Goal: Transaction & Acquisition: Purchase product/service

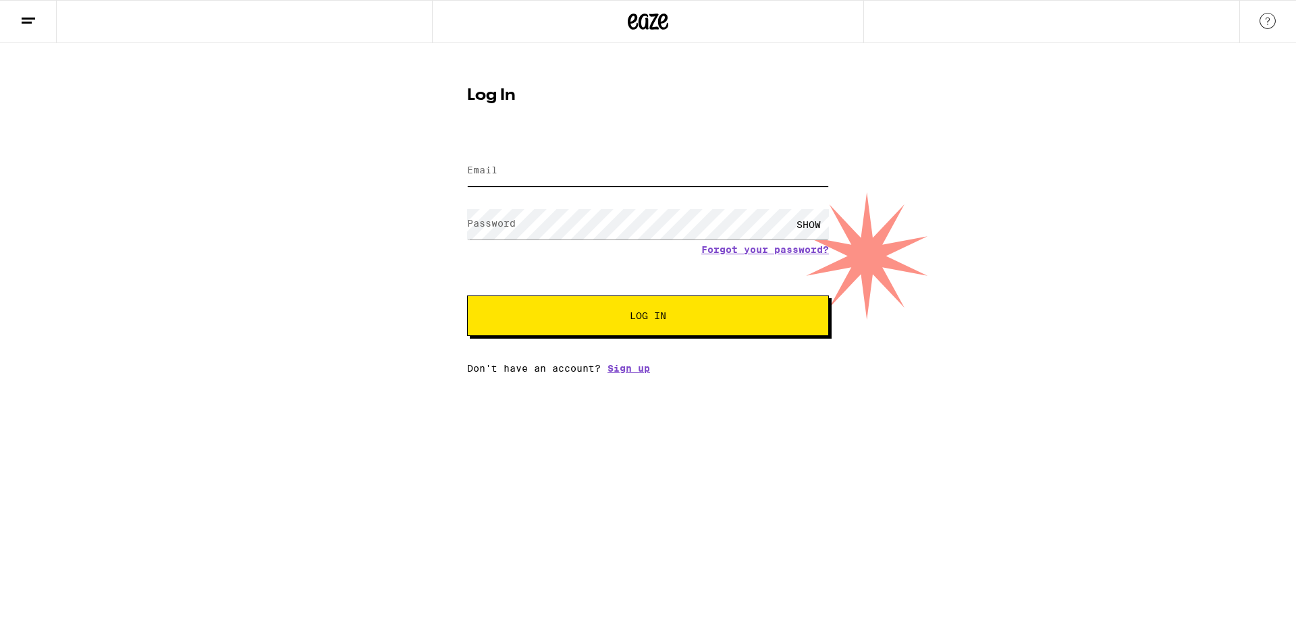
click at [513, 171] on input "Email" at bounding box center [648, 171] width 362 height 30
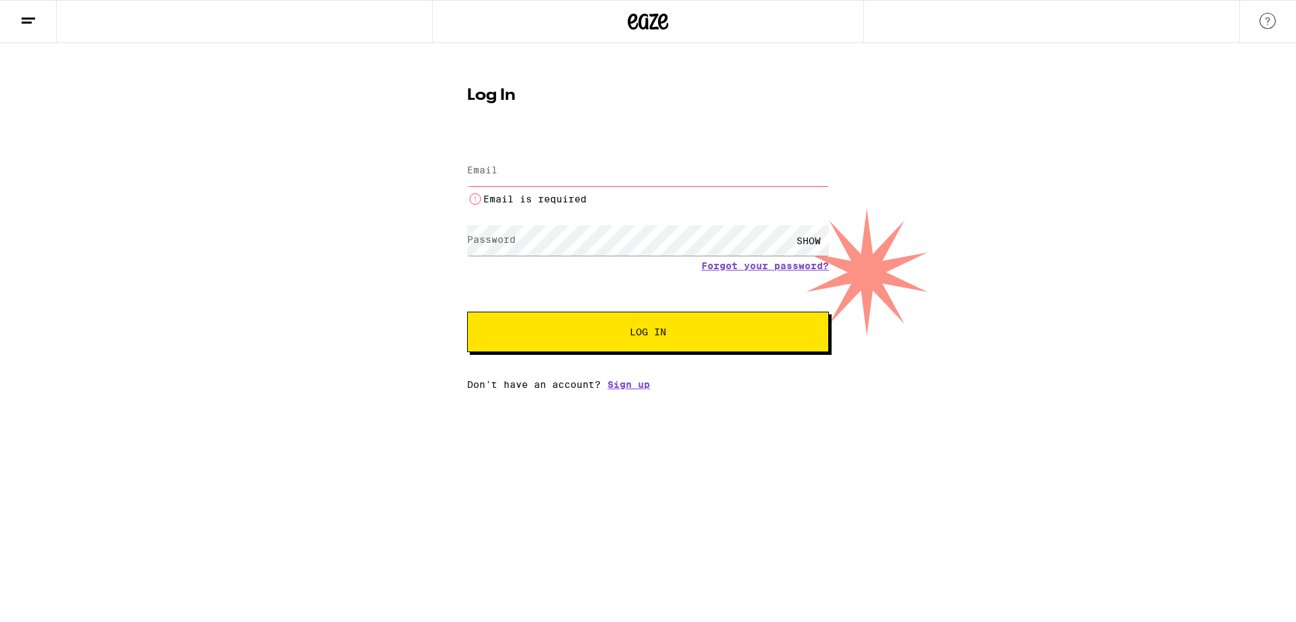
type input "[EMAIL_ADDRESS][DOMAIN_NAME]"
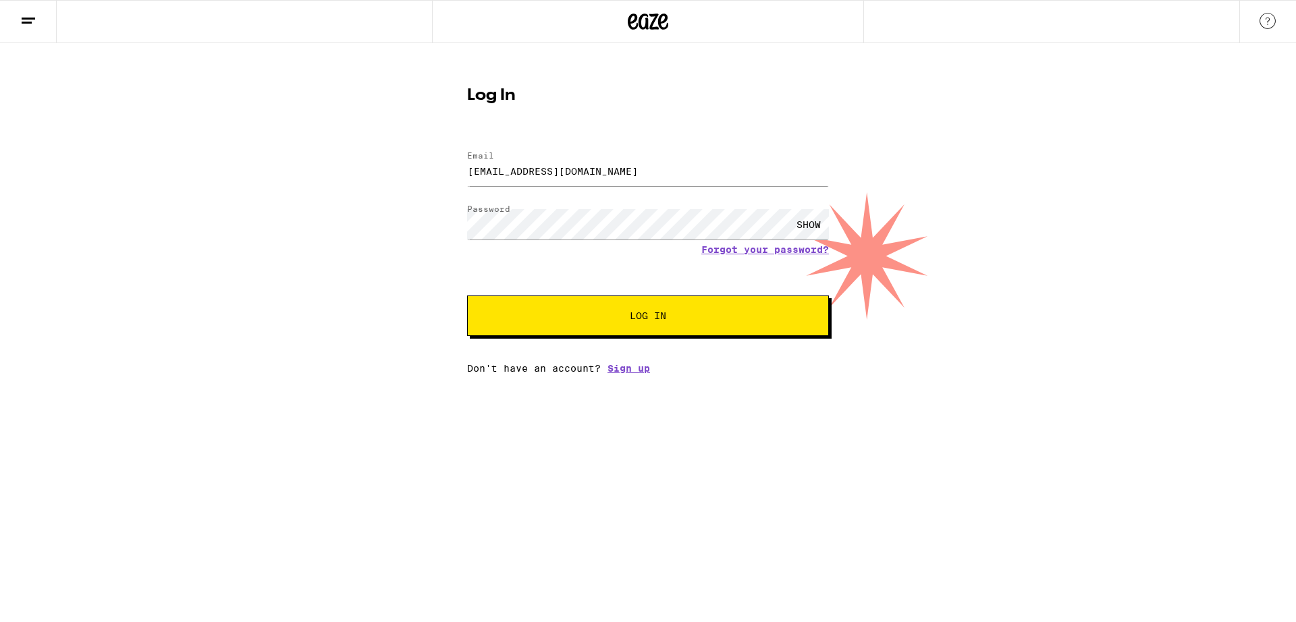
click at [645, 327] on button "Log In" at bounding box center [648, 316] width 362 height 40
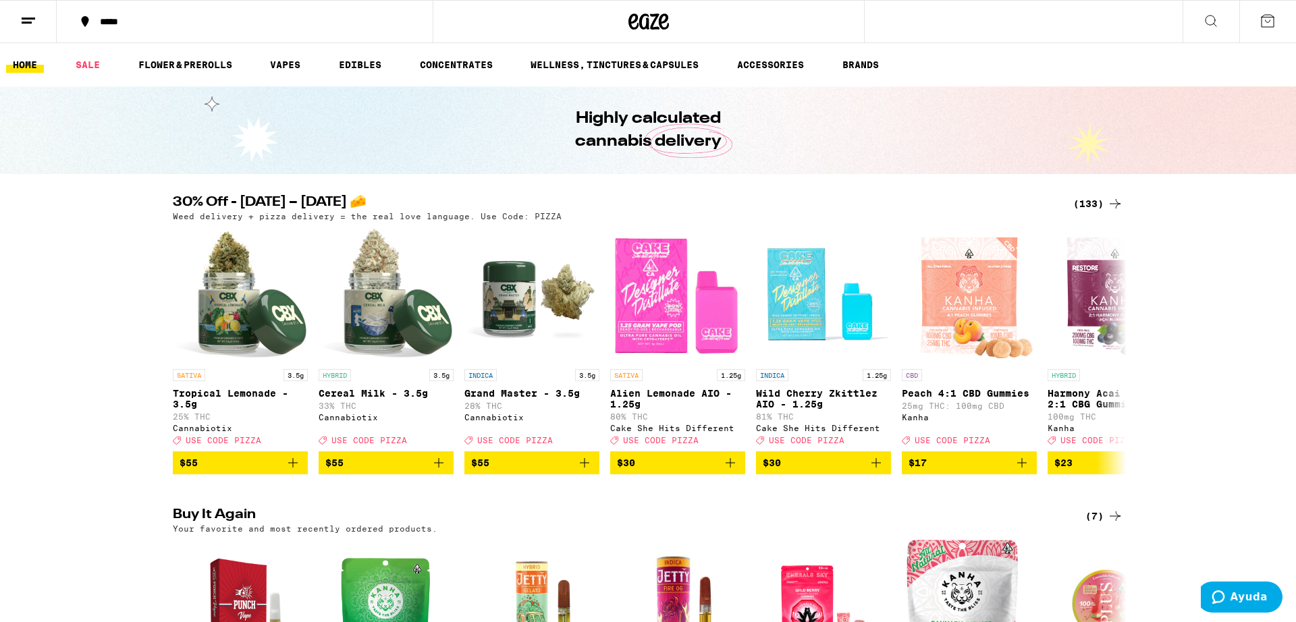
click at [1096, 200] on div "(133)" at bounding box center [1098, 204] width 50 height 16
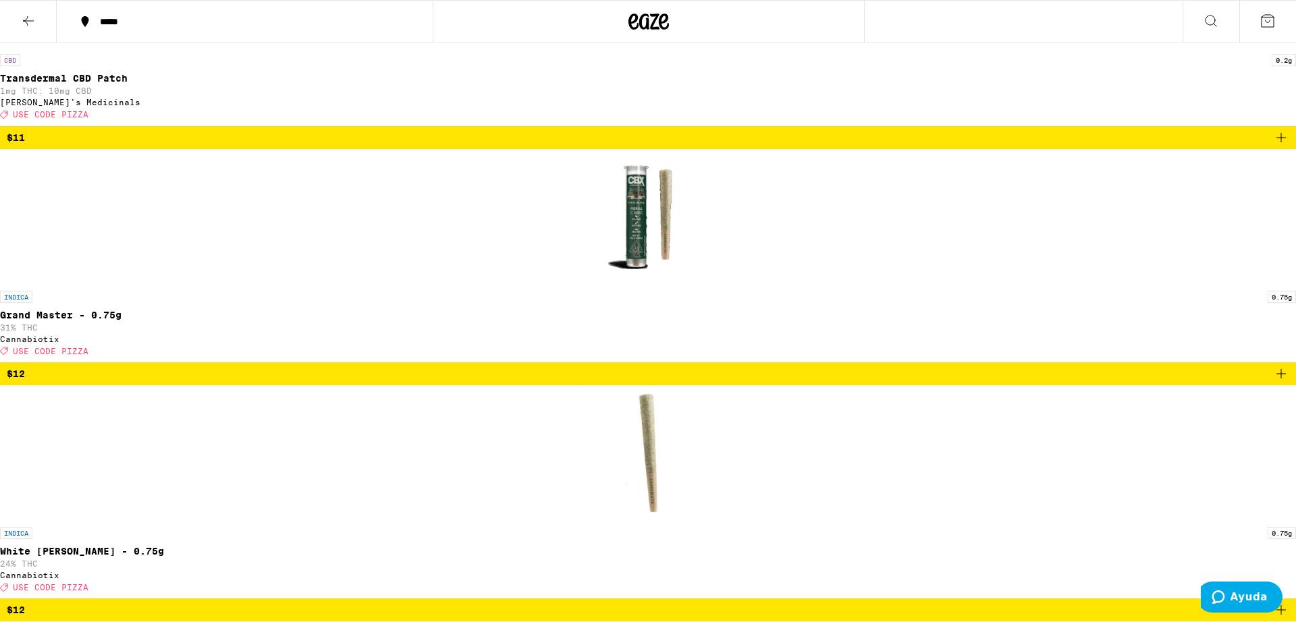
scroll to position [3857, 0]
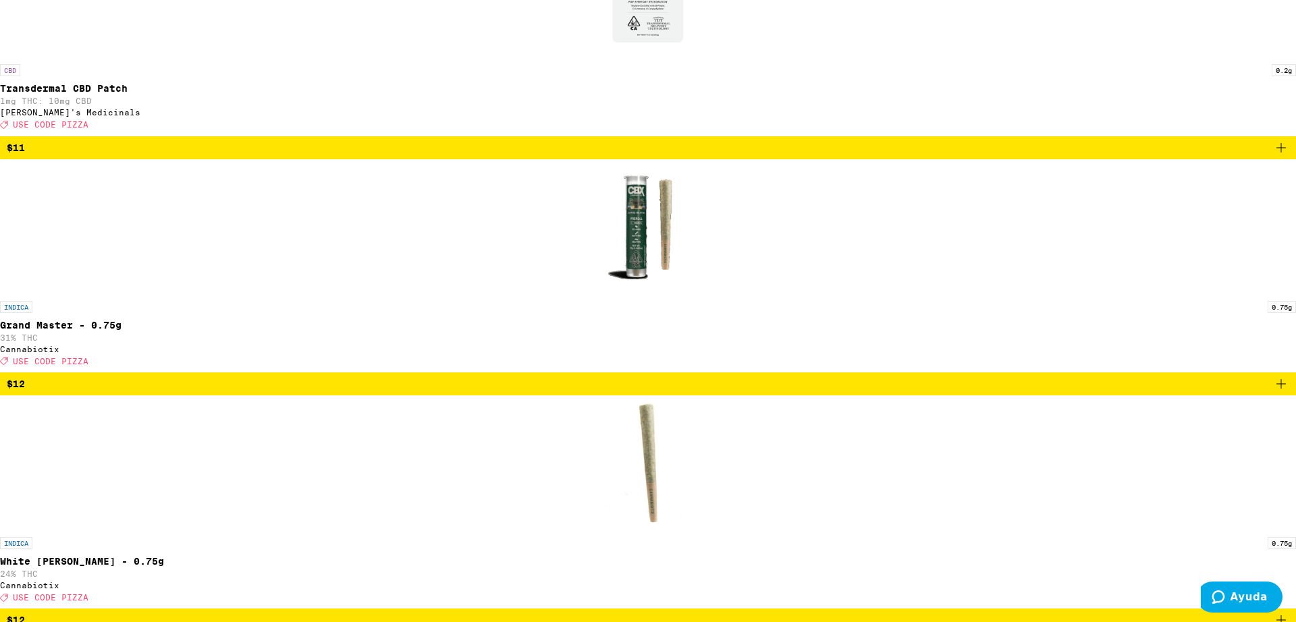
scroll to position [3900, 0]
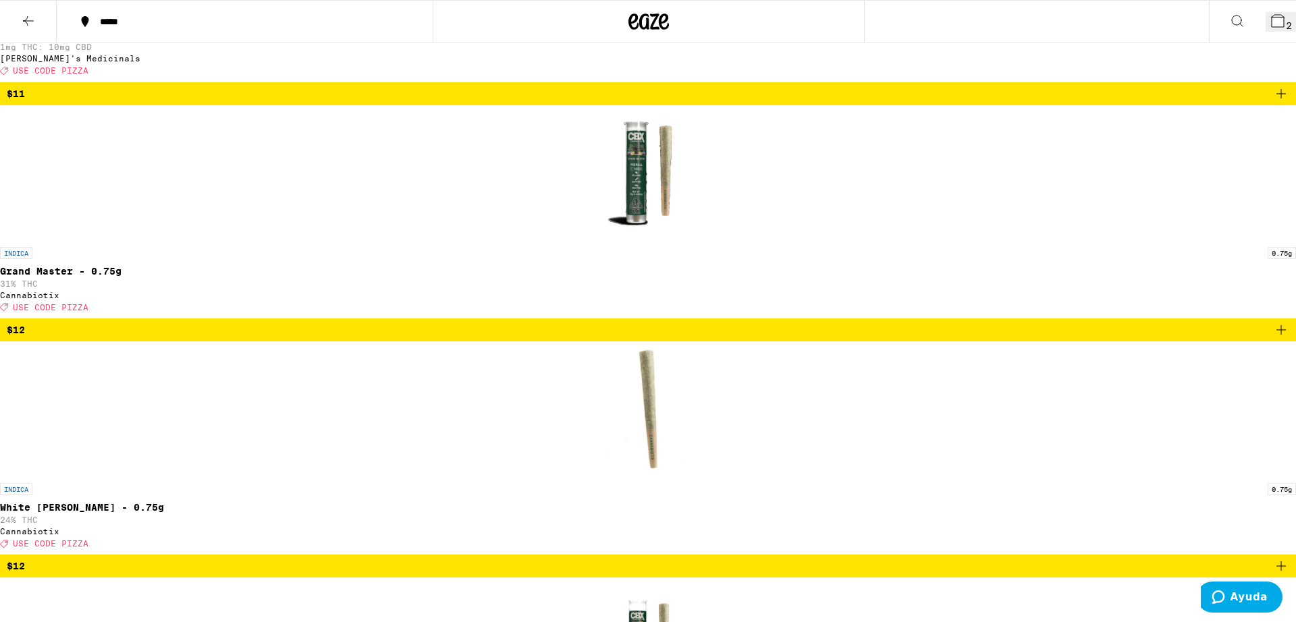
scroll to position [3857, 0]
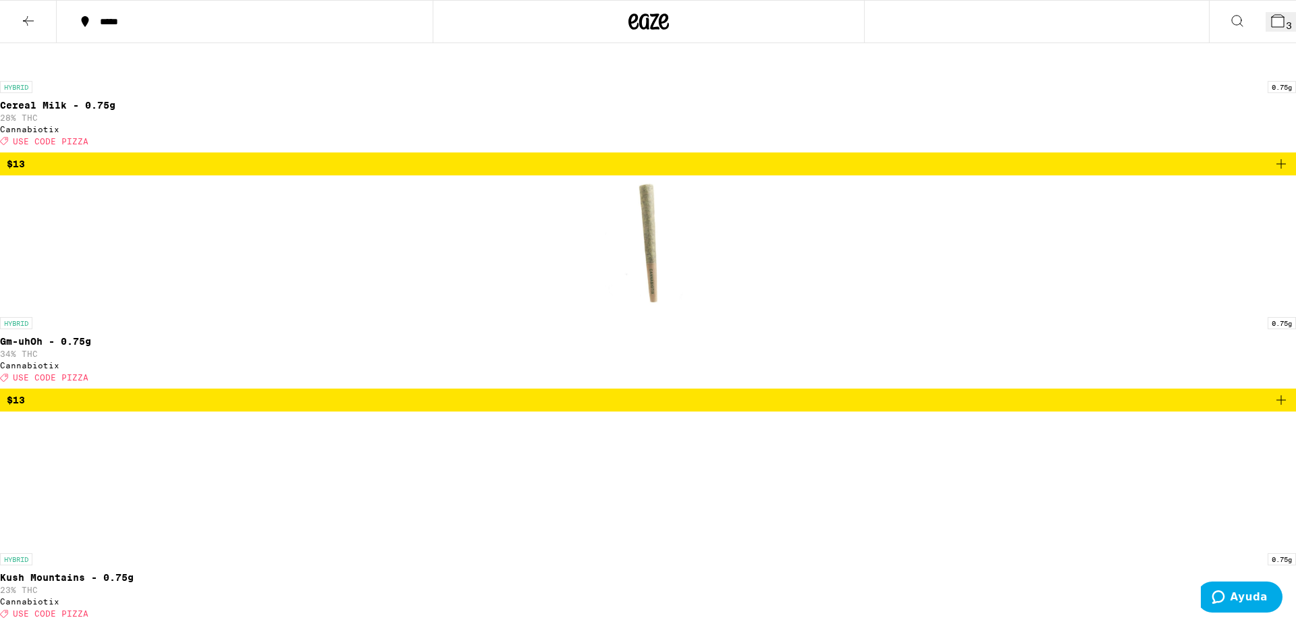
scroll to position [5012, 0]
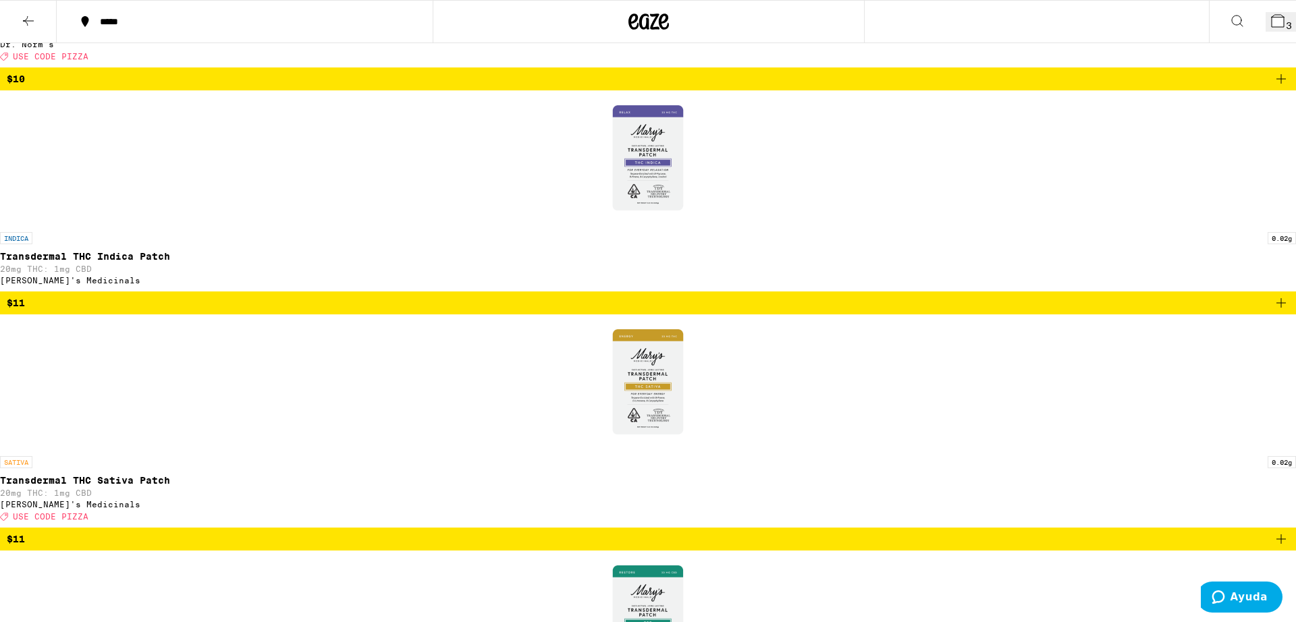
scroll to position [3180, 0]
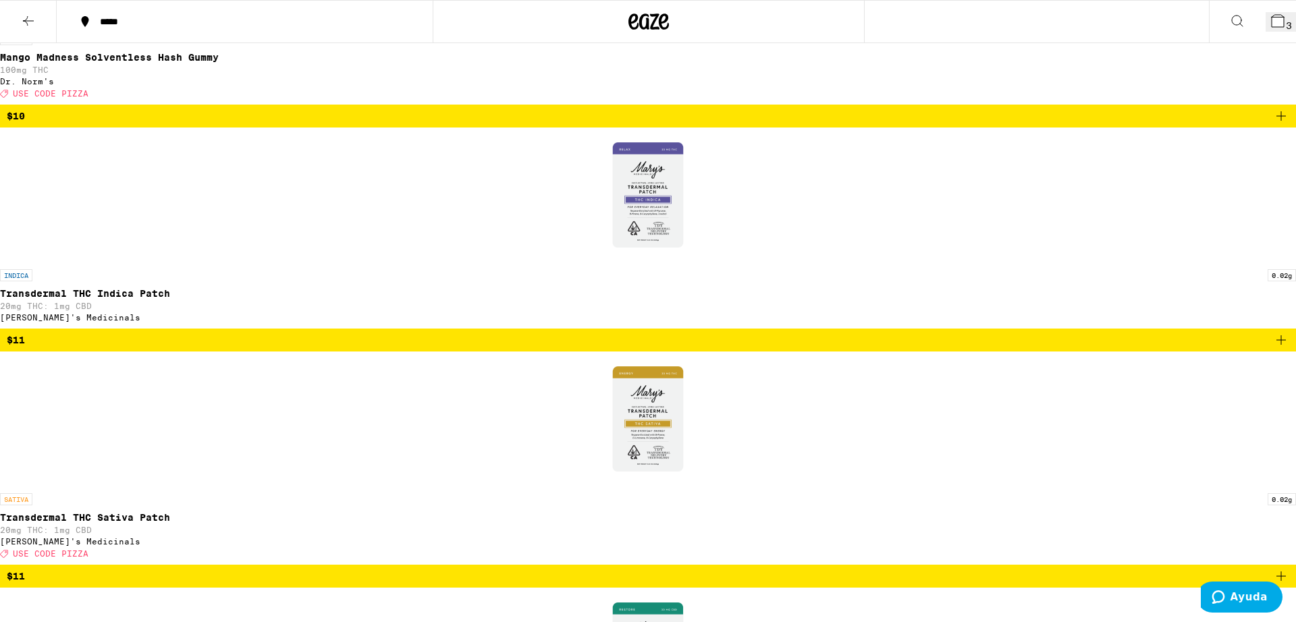
click at [1279, 24] on button "3" at bounding box center [1281, 22] width 30 height 20
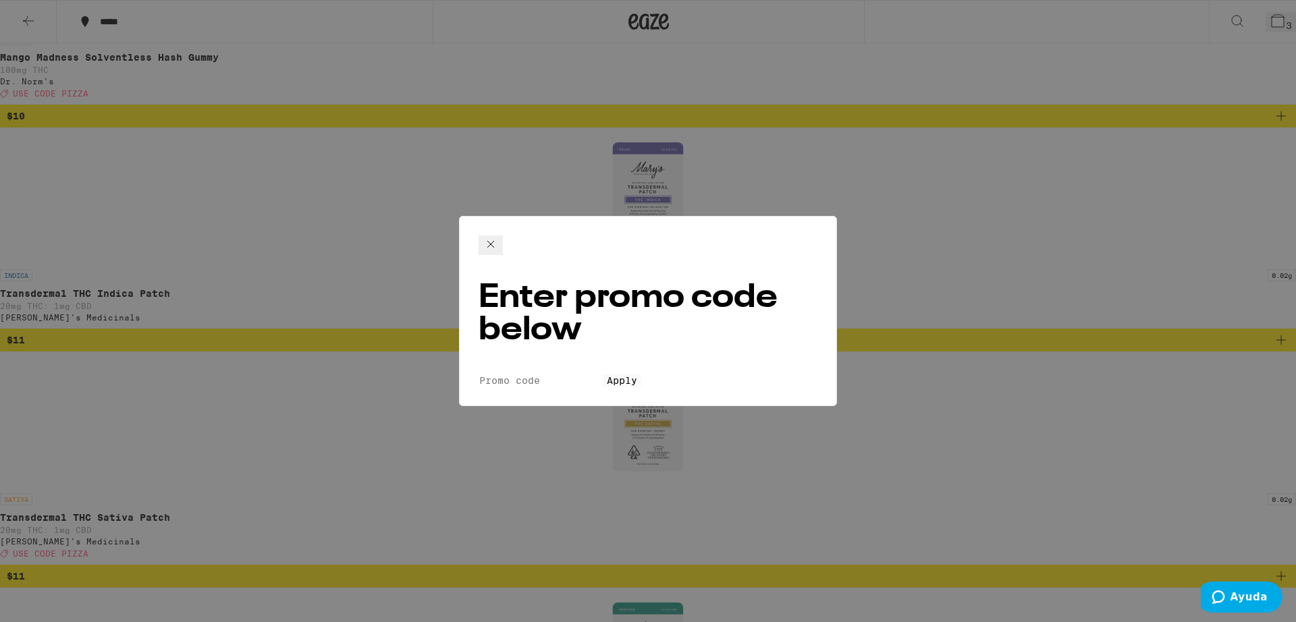
click at [555, 375] on input "Promo Code" at bounding box center [541, 381] width 124 height 12
type input "pizza"
click at [636, 375] on span "Apply" at bounding box center [622, 380] width 30 height 11
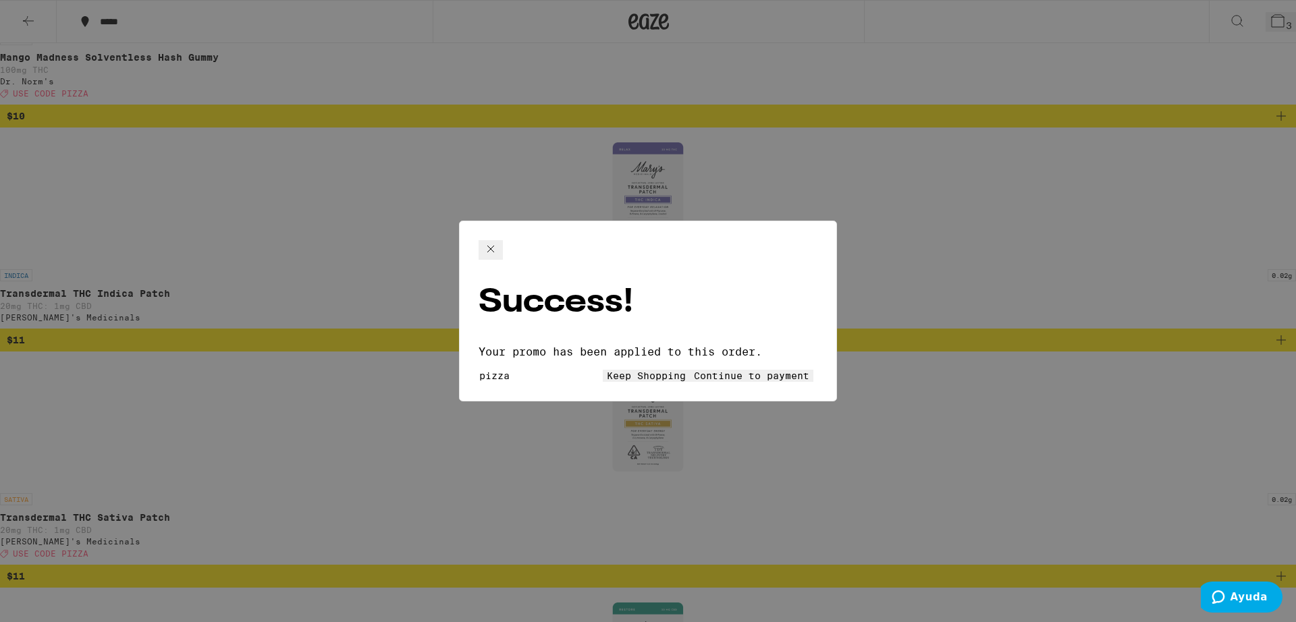
click at [690, 370] on button "Continue to payment" at bounding box center [752, 376] width 124 height 12
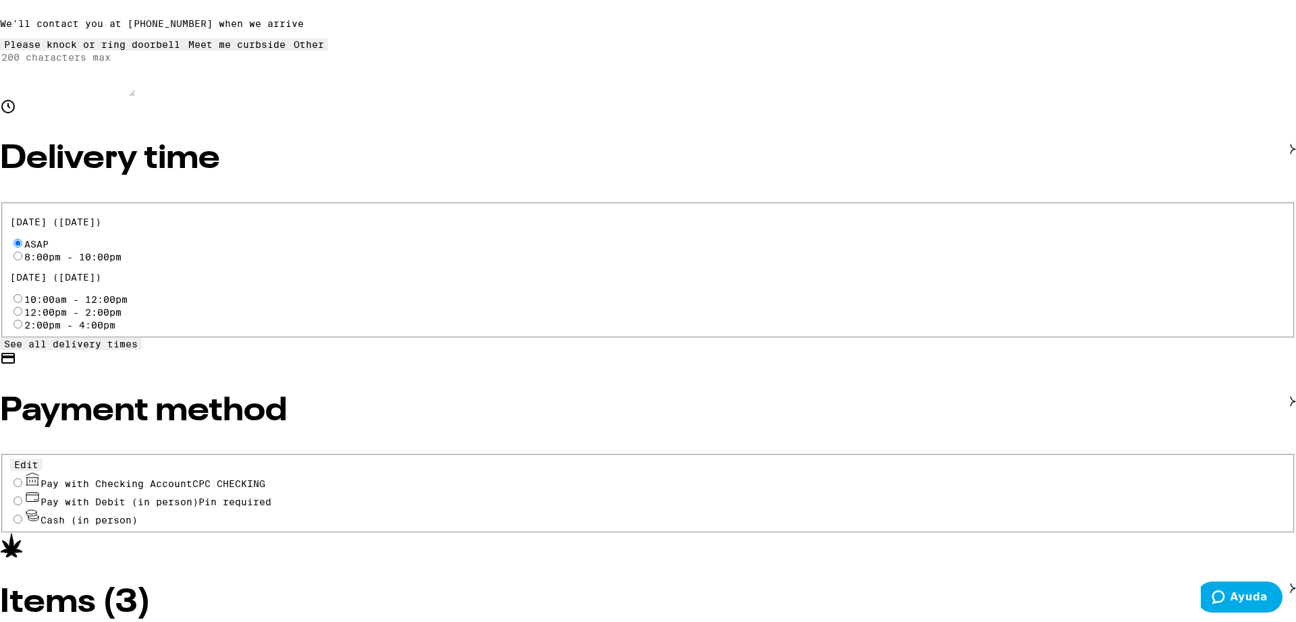
scroll to position [385, 0]
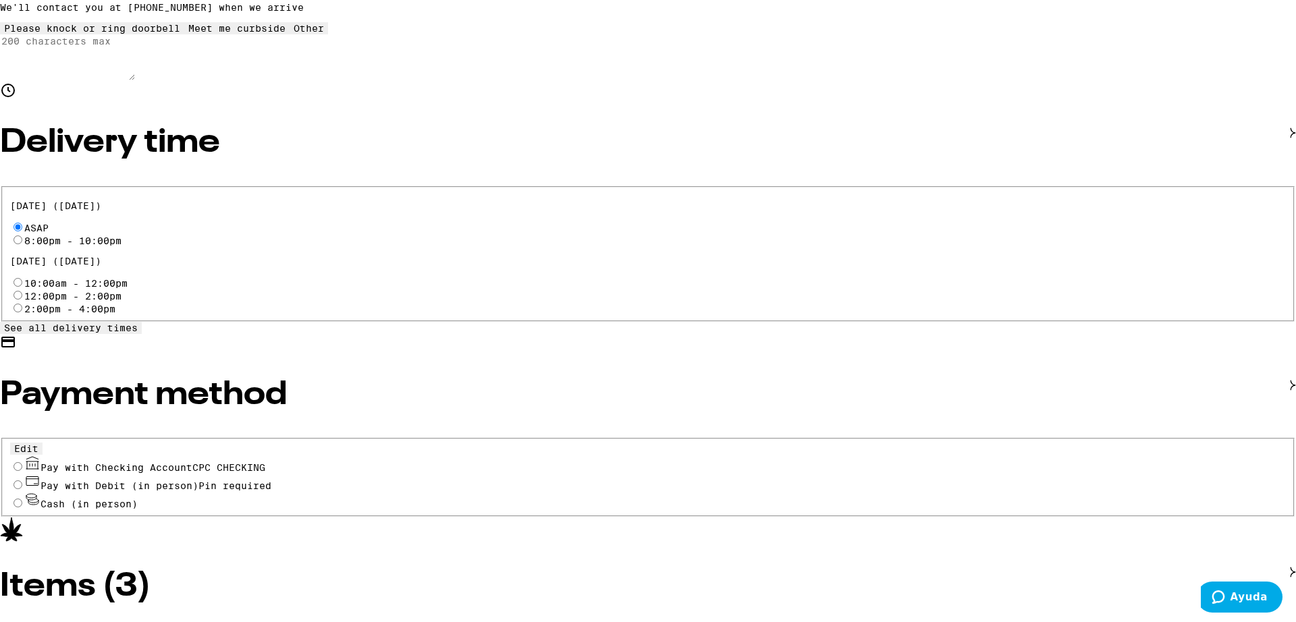
click at [22, 462] on input "Pay with Checking Account CPC CHECKING" at bounding box center [17, 466] width 9 height 9
radio input "true"
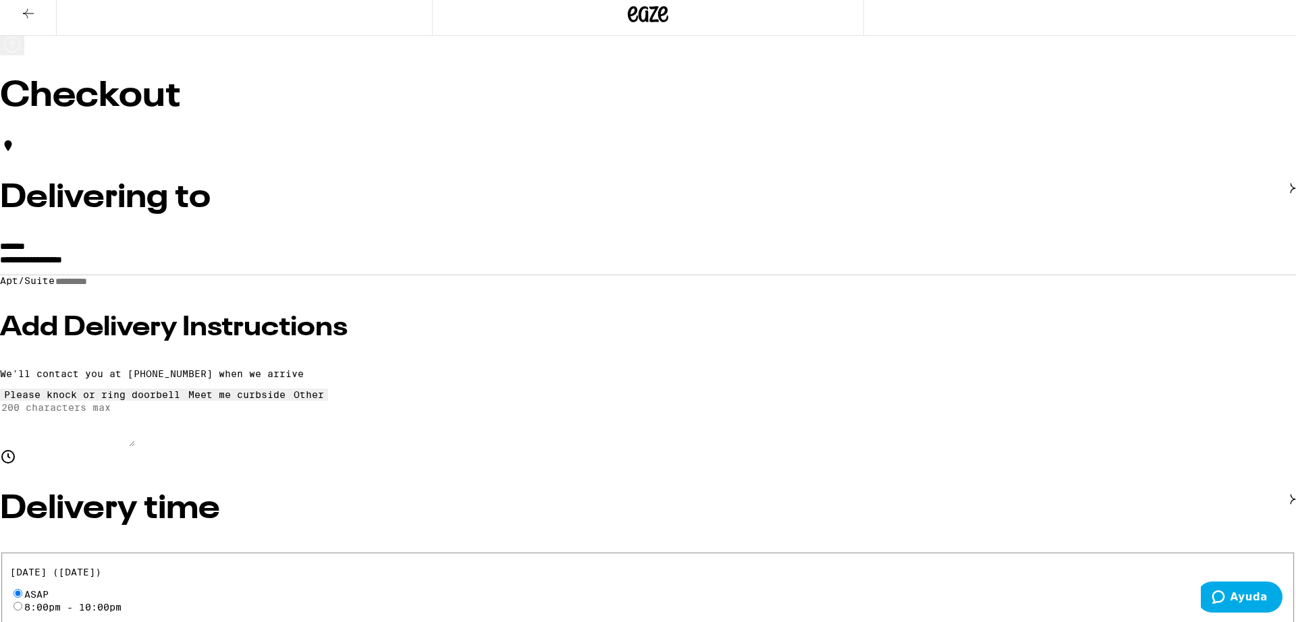
scroll to position [0, 0]
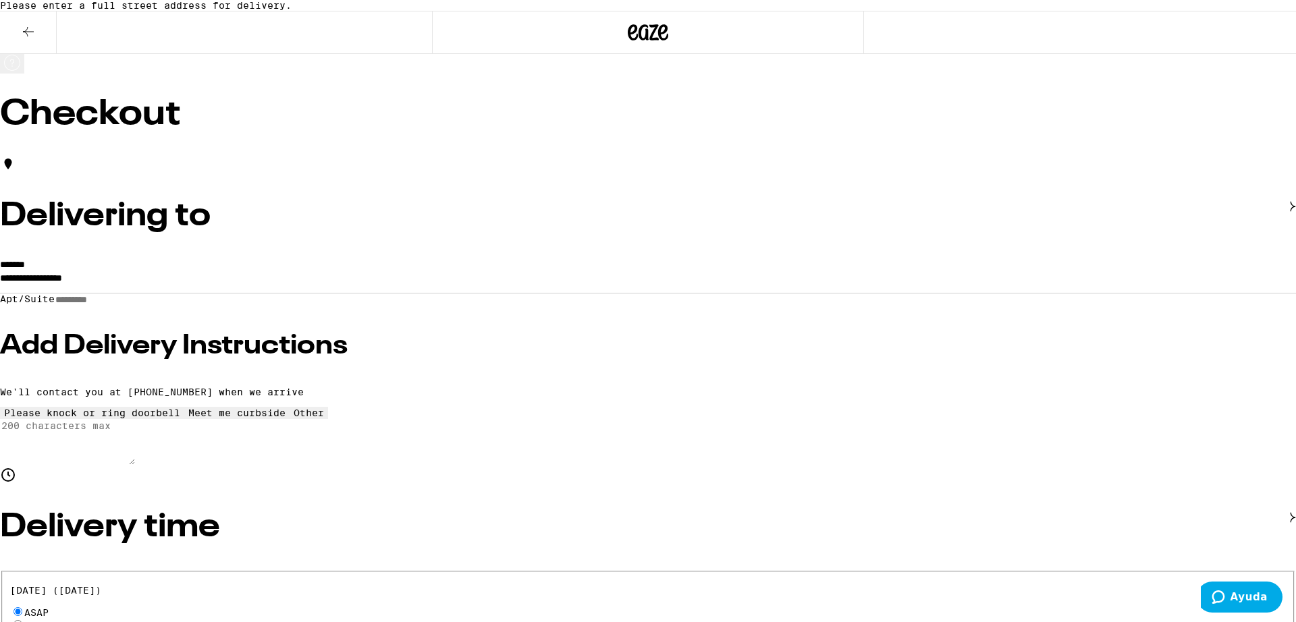
click at [389, 293] on input "**********" at bounding box center [648, 281] width 1296 height 23
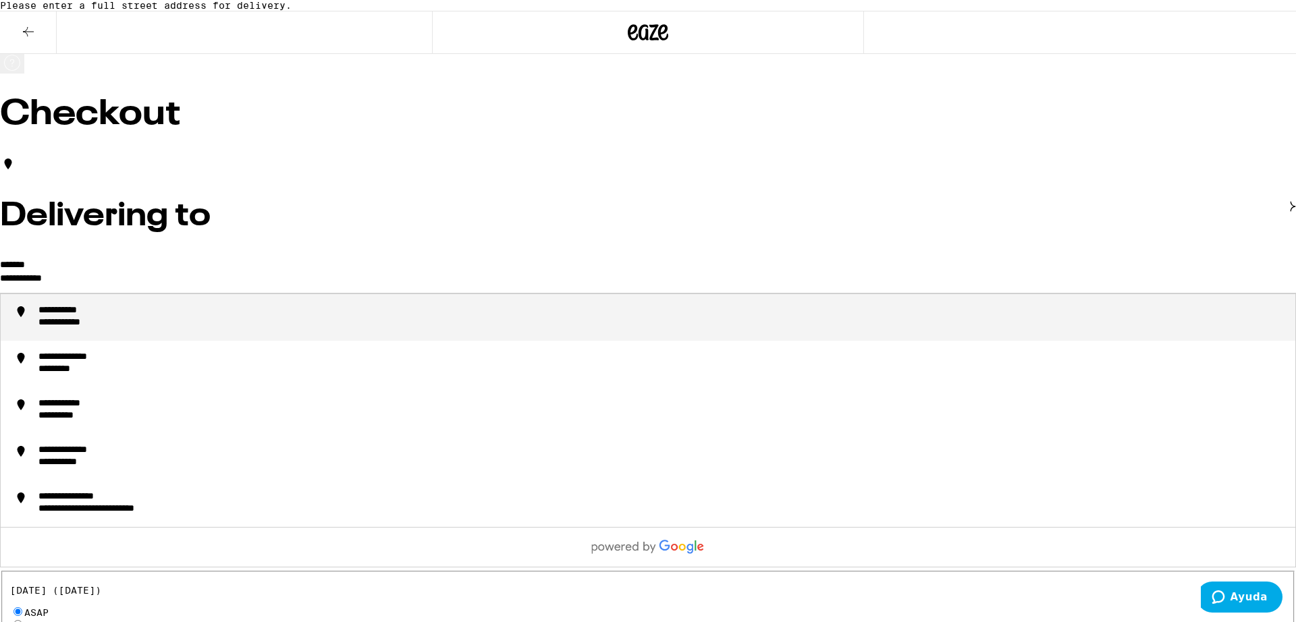
click at [392, 330] on div "**********" at bounding box center [661, 317] width 1246 height 25
type input "**********"
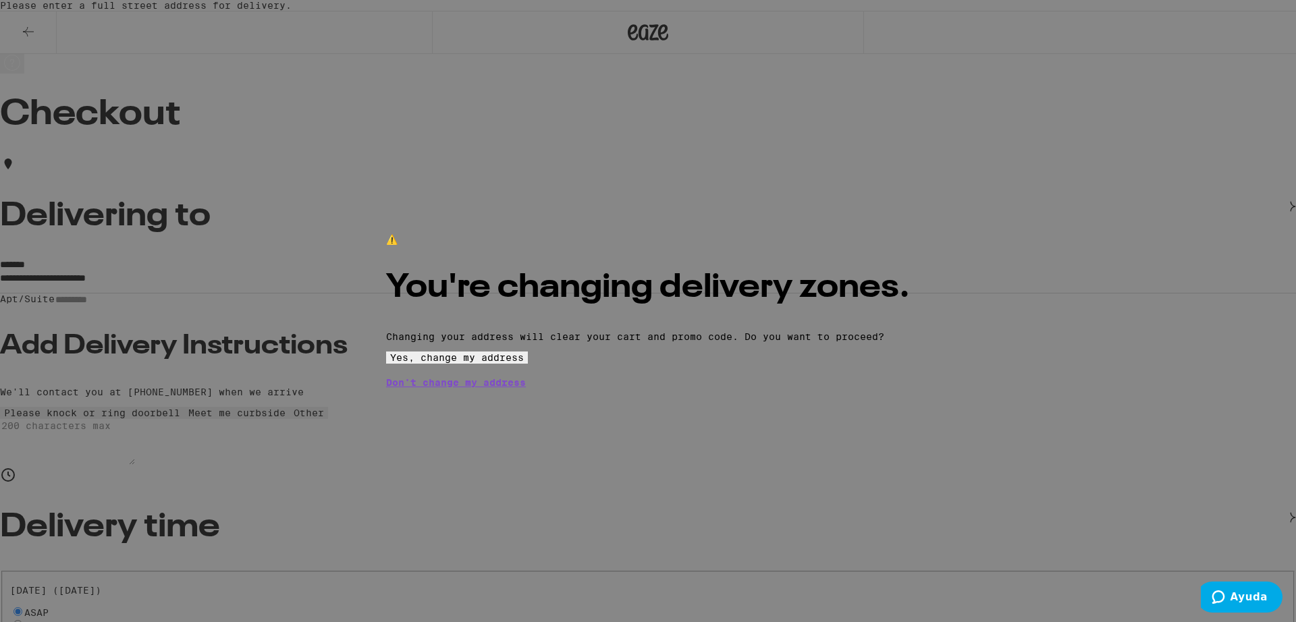
click at [524, 363] on span "Yes, change my address" at bounding box center [457, 357] width 134 height 11
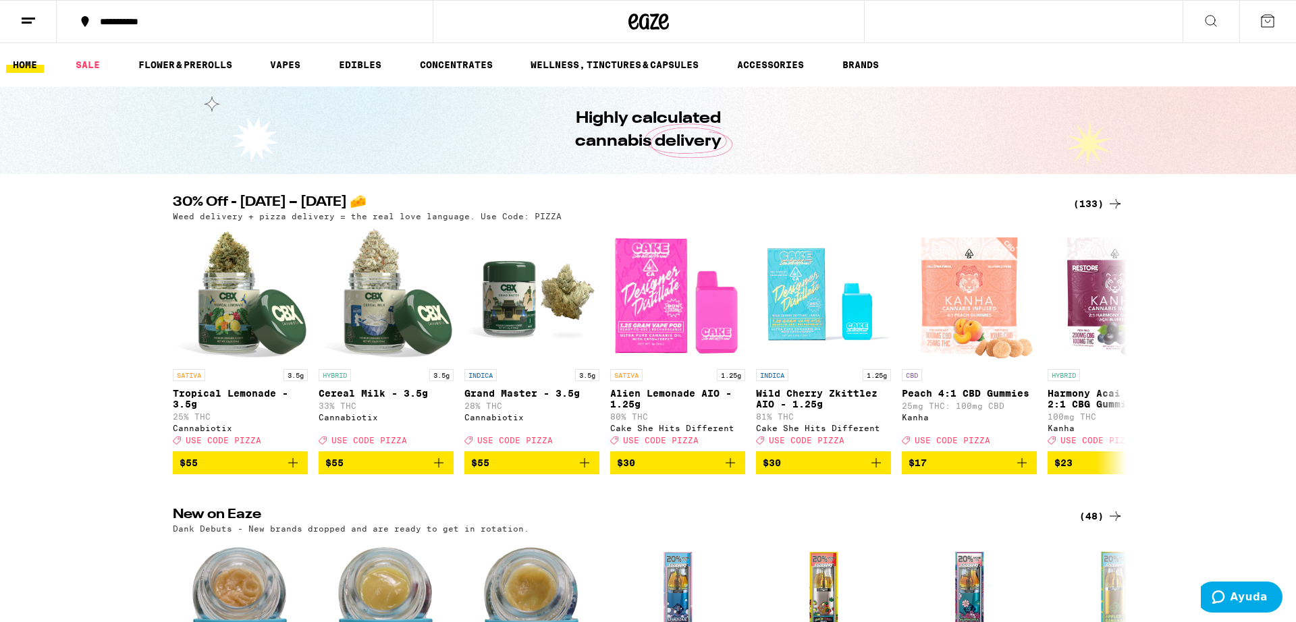
click at [1093, 211] on div "(133)" at bounding box center [1098, 204] width 50 height 16
click at [1089, 205] on div "(133)" at bounding box center [1098, 204] width 50 height 16
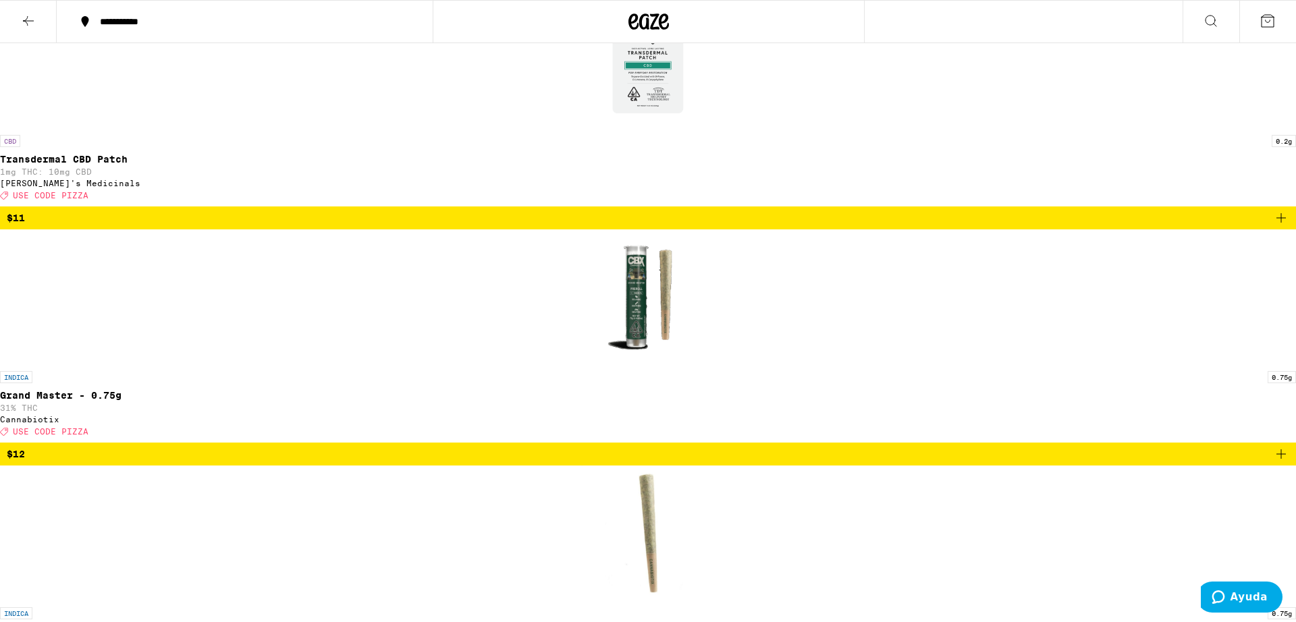
scroll to position [3789, 0]
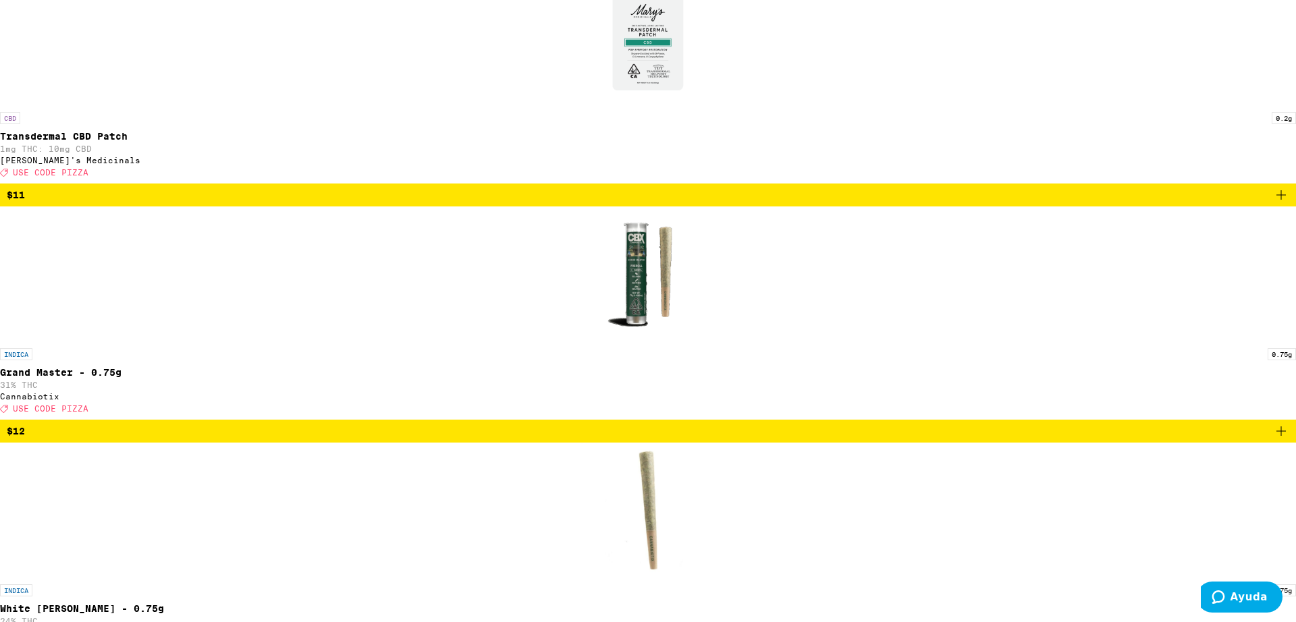
scroll to position [3832, 0]
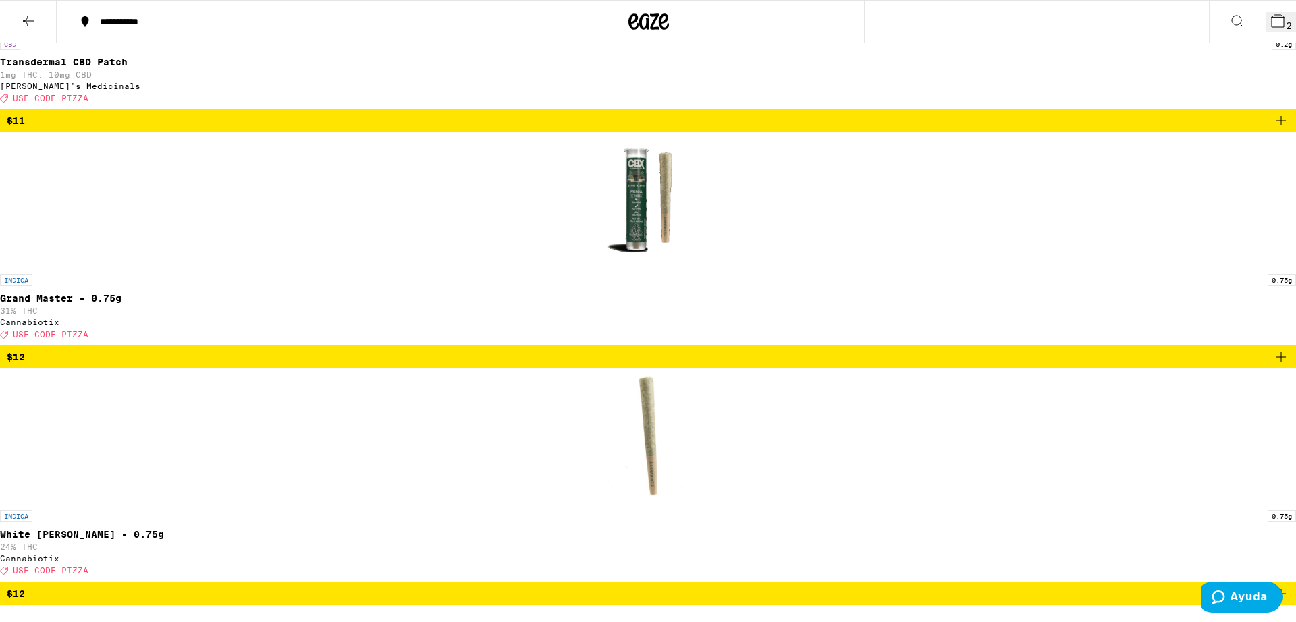
scroll to position [3870, 0]
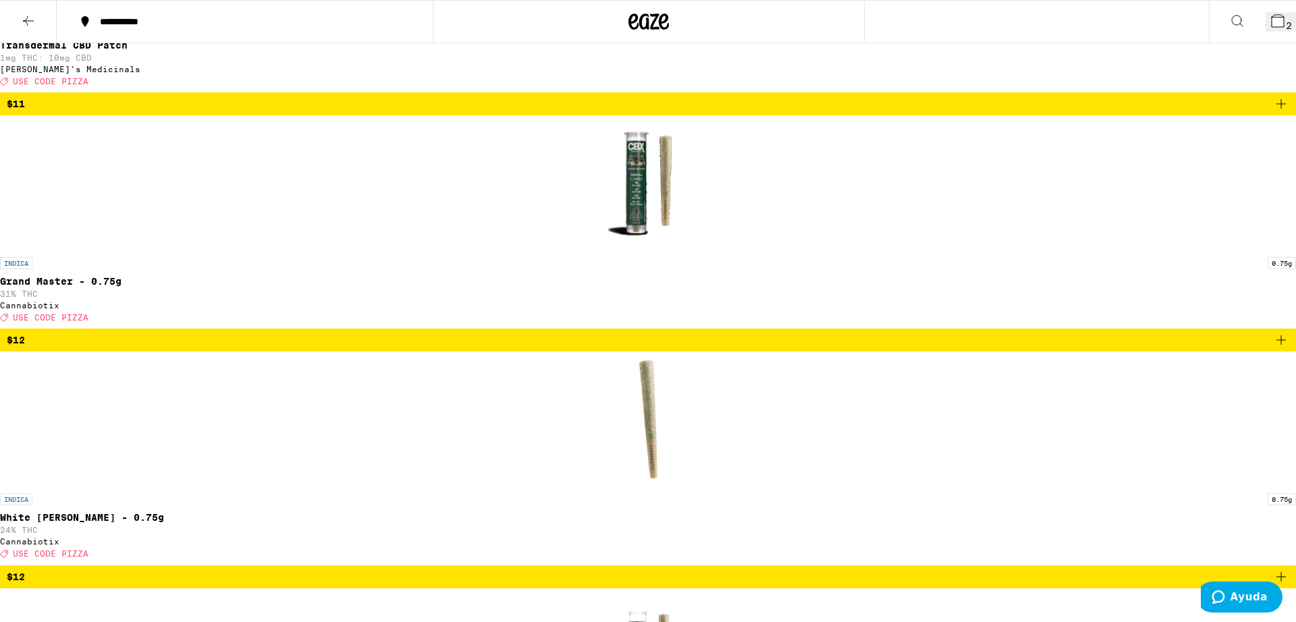
click at [1270, 28] on icon at bounding box center [1278, 21] width 16 height 16
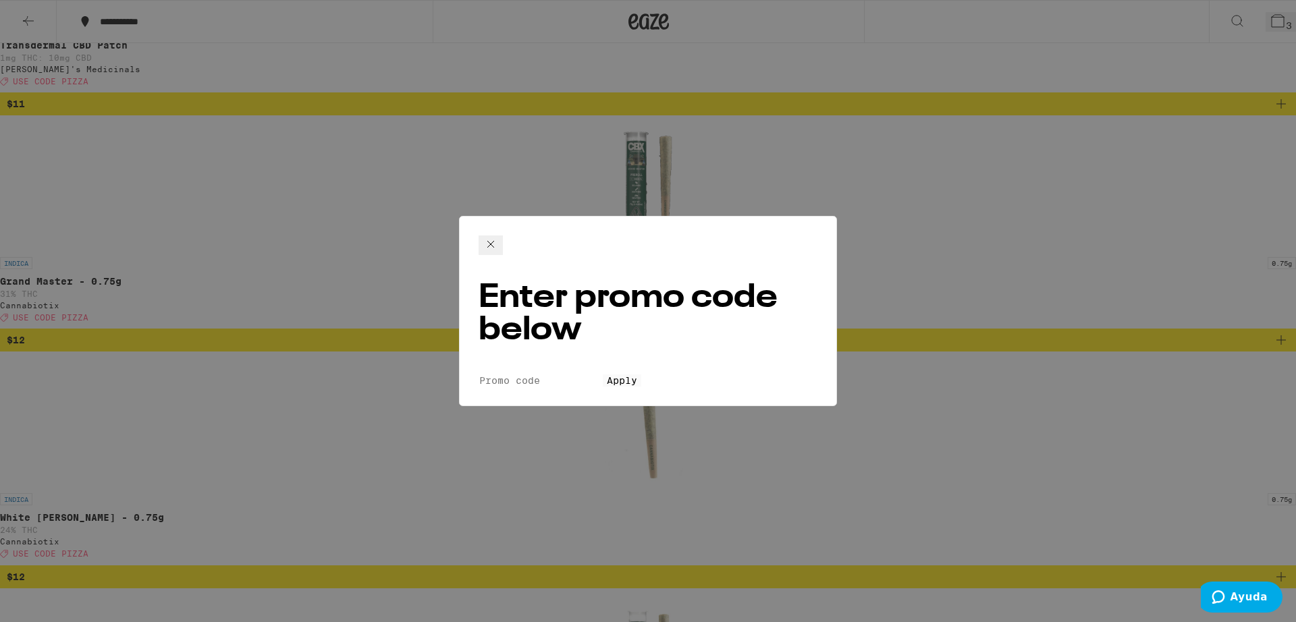
click at [517, 375] on input "Promo Code" at bounding box center [541, 381] width 124 height 12
type input "pizza"
click at [607, 375] on span "Apply" at bounding box center [622, 380] width 30 height 11
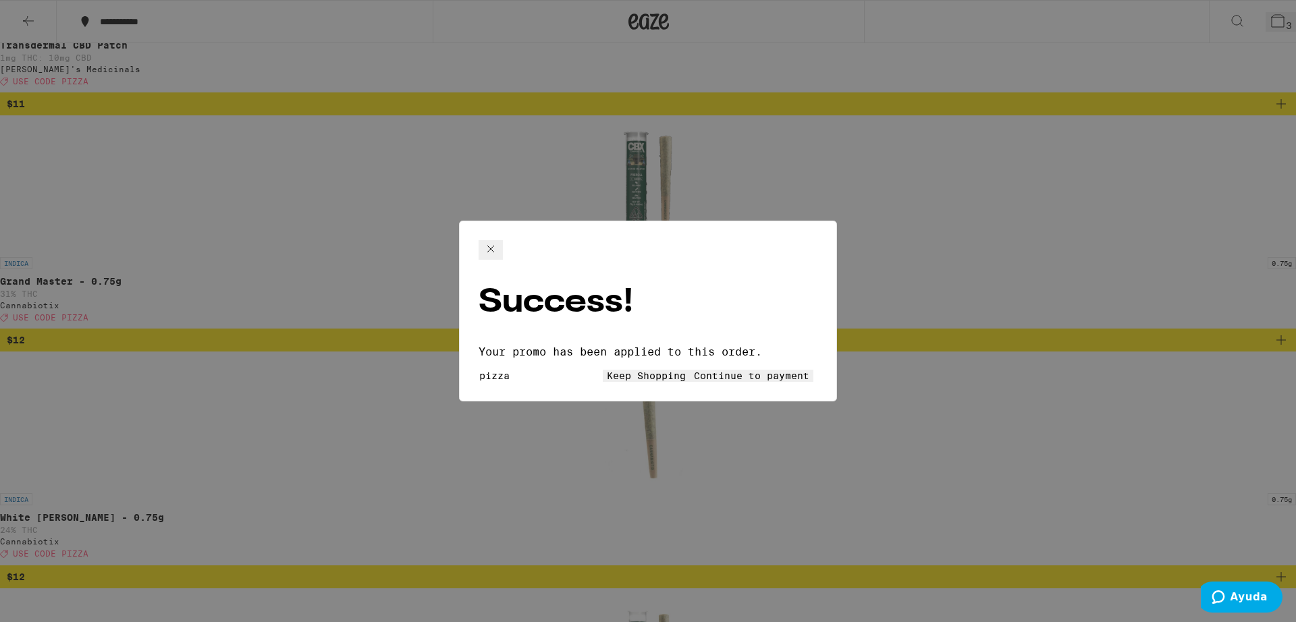
click at [717, 370] on button "Continue to payment" at bounding box center [752, 376] width 124 height 12
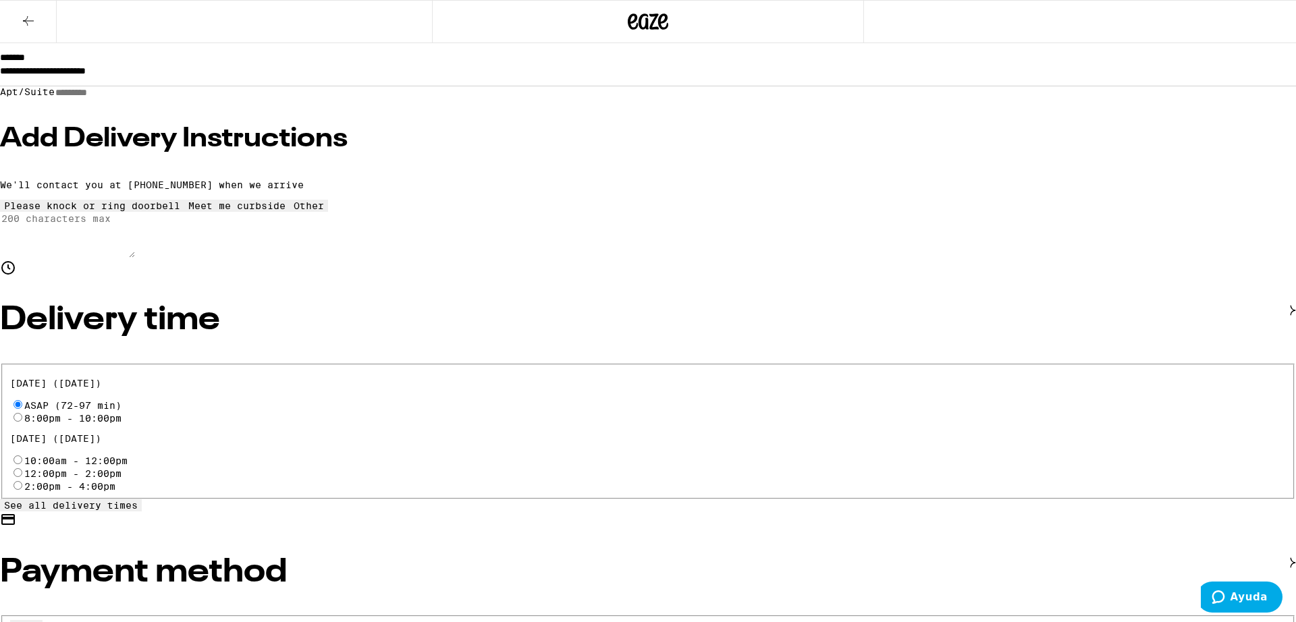
scroll to position [242, 0]
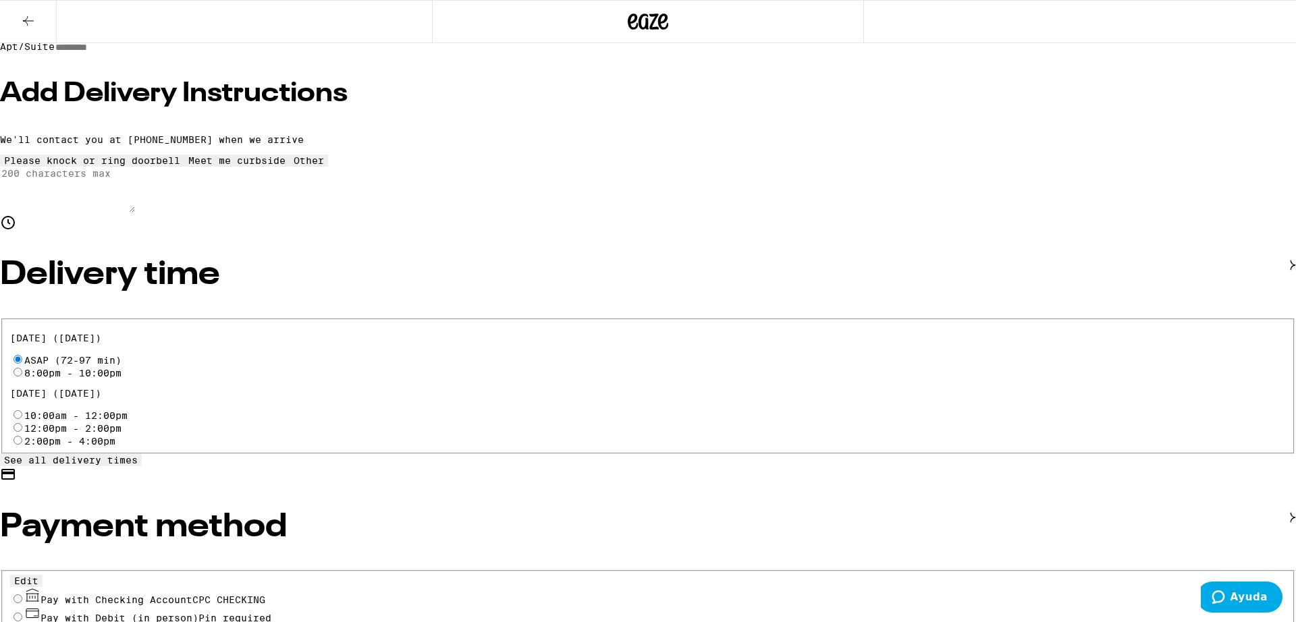
click at [277, 587] on div "Pay with Checking Account CPC CHECKING" at bounding box center [648, 596] width 1276 height 18
click at [22, 595] on input "Pay with Checking Account CPC CHECKING" at bounding box center [17, 599] width 9 height 9
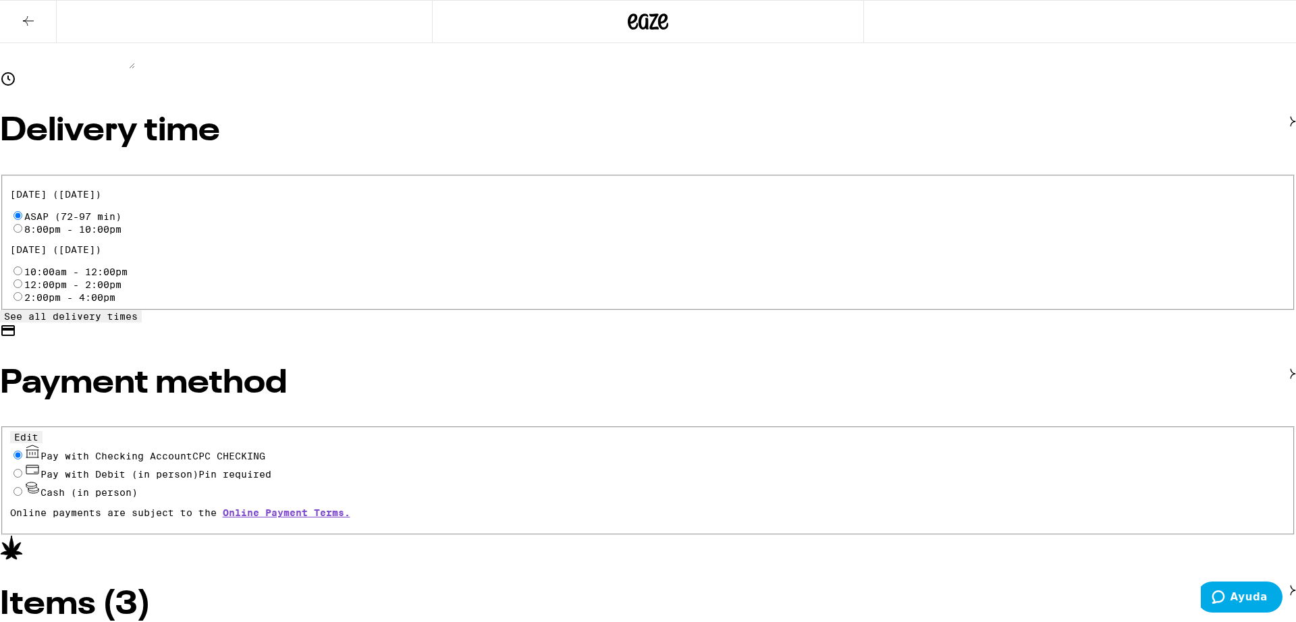
scroll to position [0, 0]
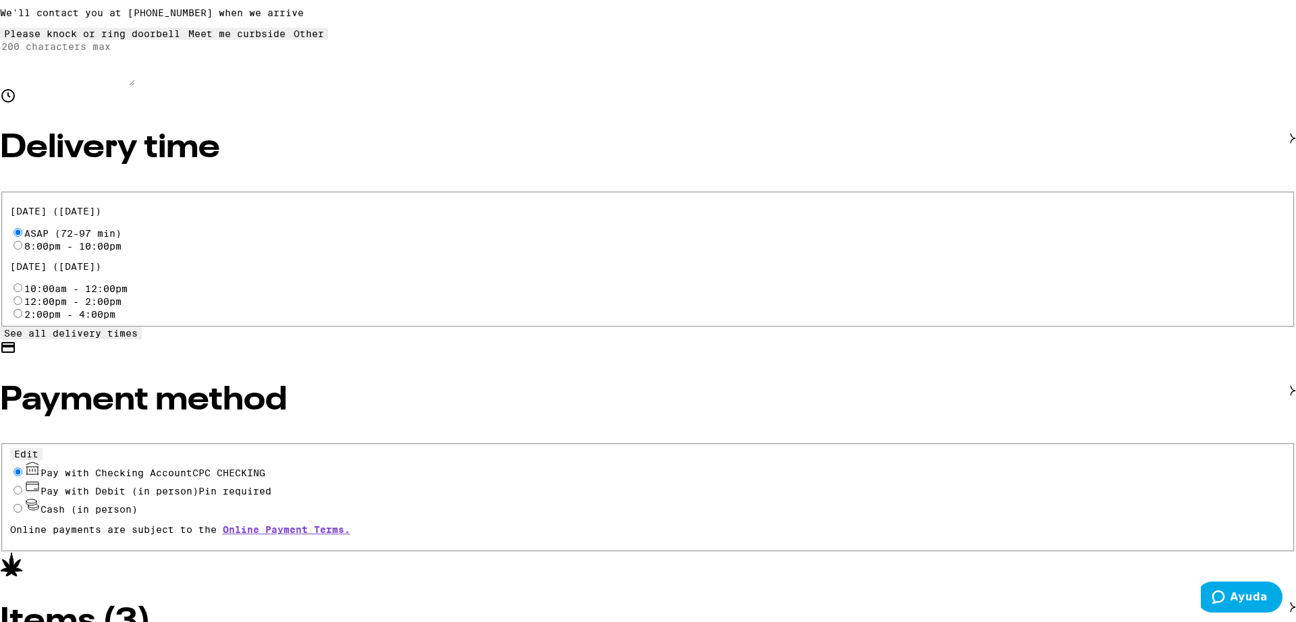
scroll to position [377, 0]
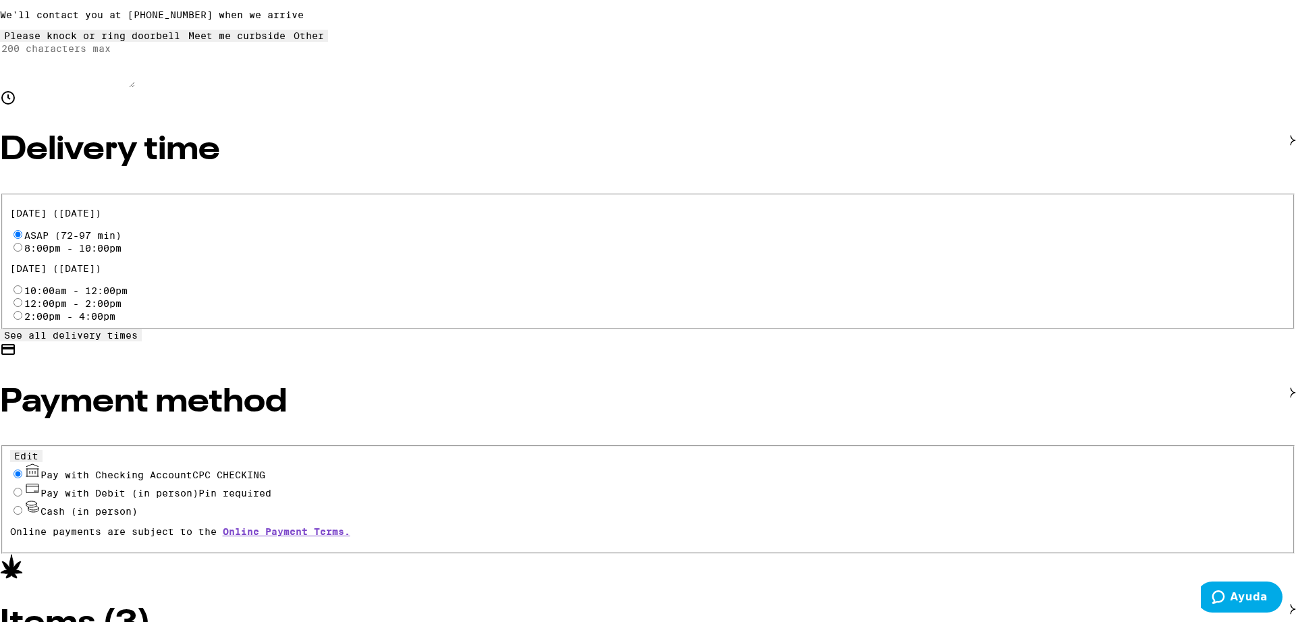
click at [43, 450] on button "Edit" at bounding box center [26, 456] width 32 height 12
click at [358, 469] on button "Remove Account" at bounding box center [311, 475] width 93 height 12
radio input "false"
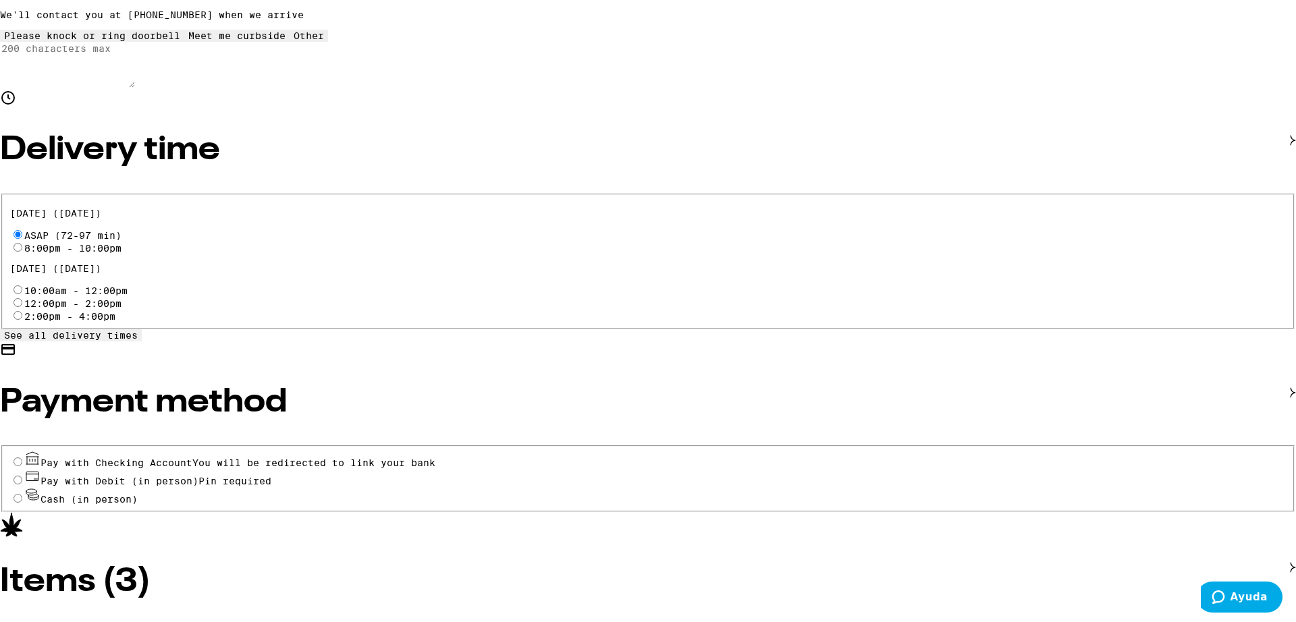
click at [22, 476] on input "Pay with Debit (in person) Pin required" at bounding box center [17, 480] width 9 height 9
radio input "true"
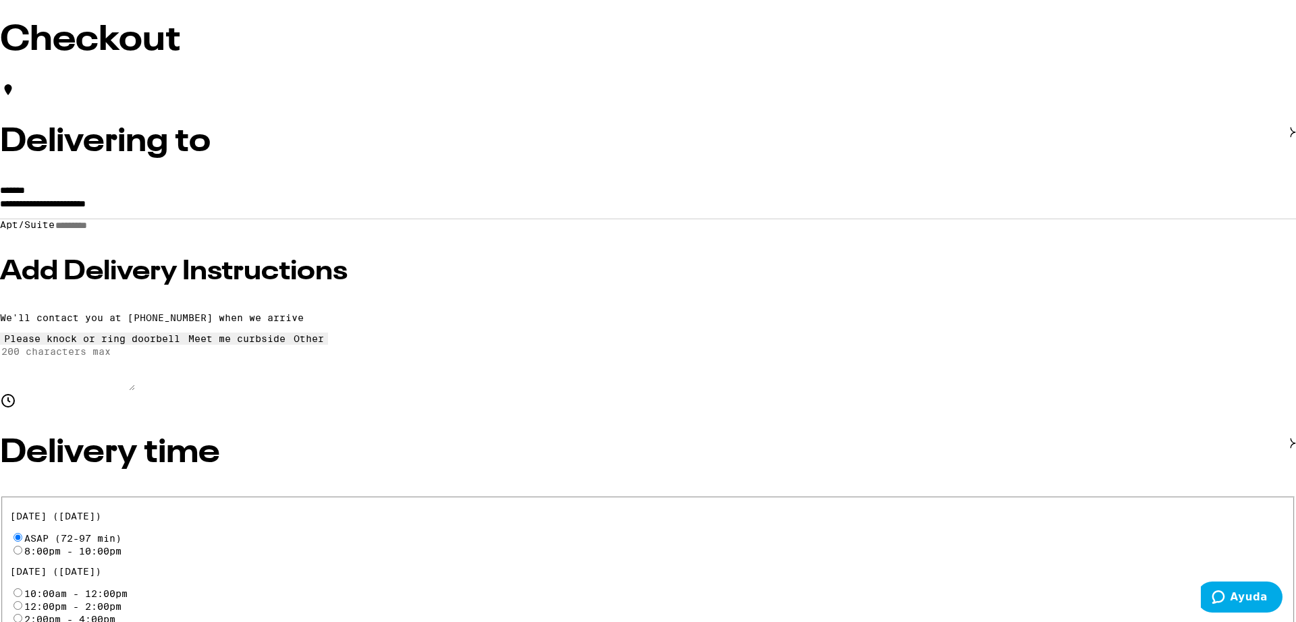
scroll to position [72, 0]
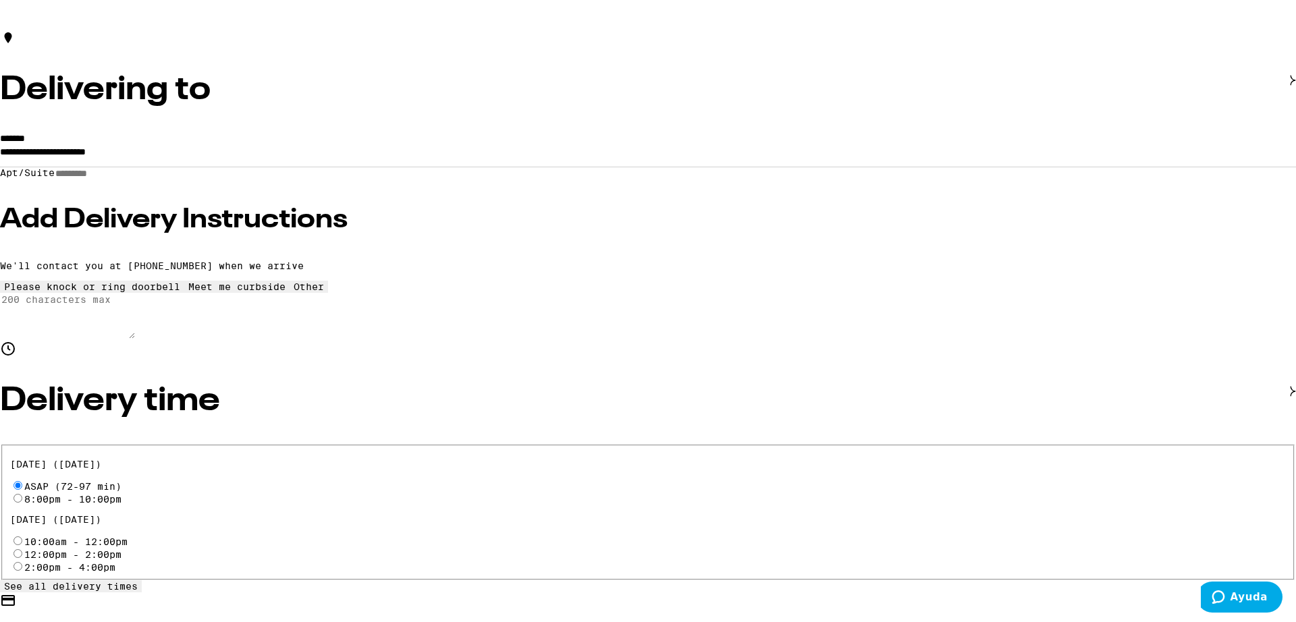
scroll to position [128, 0]
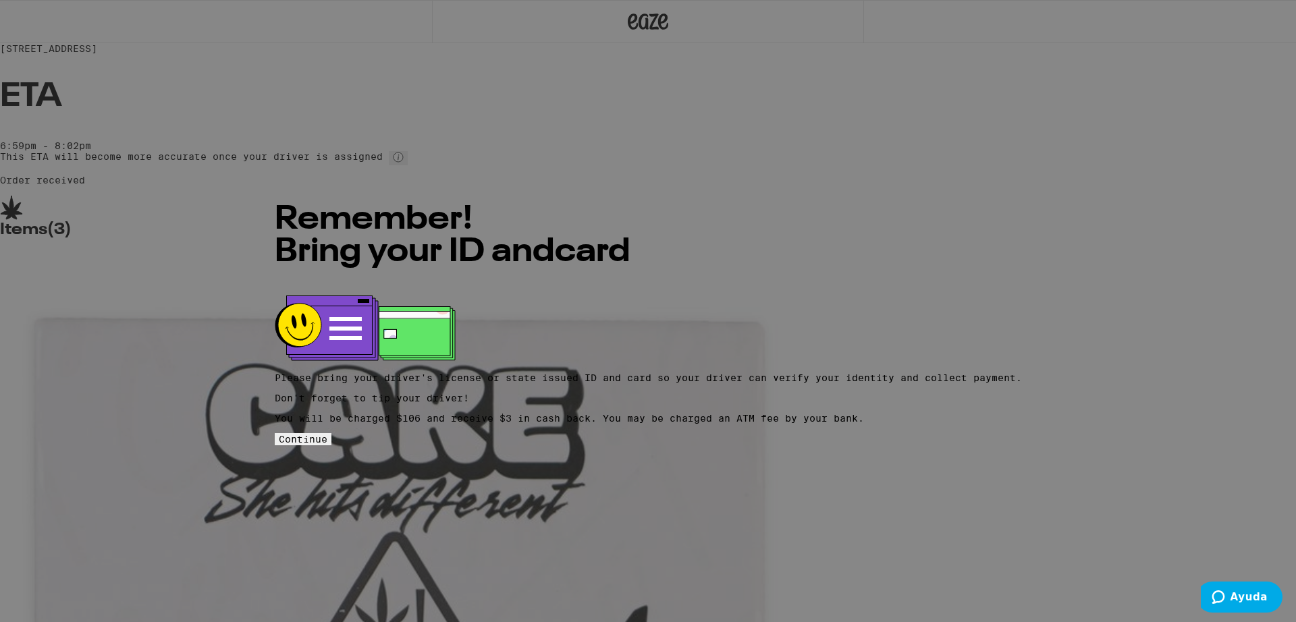
click at [327, 439] on span "Continue" at bounding box center [303, 439] width 49 height 11
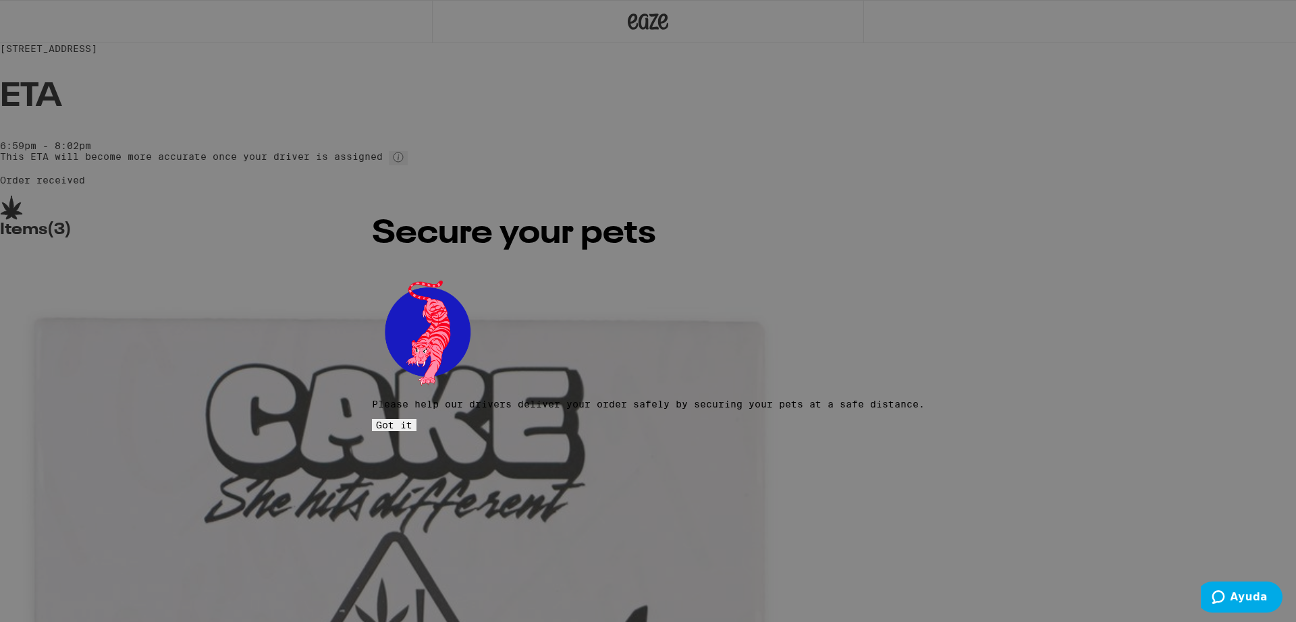
click at [412, 420] on span "Got it" at bounding box center [394, 425] width 36 height 11
